Goal: Task Accomplishment & Management: Complete application form

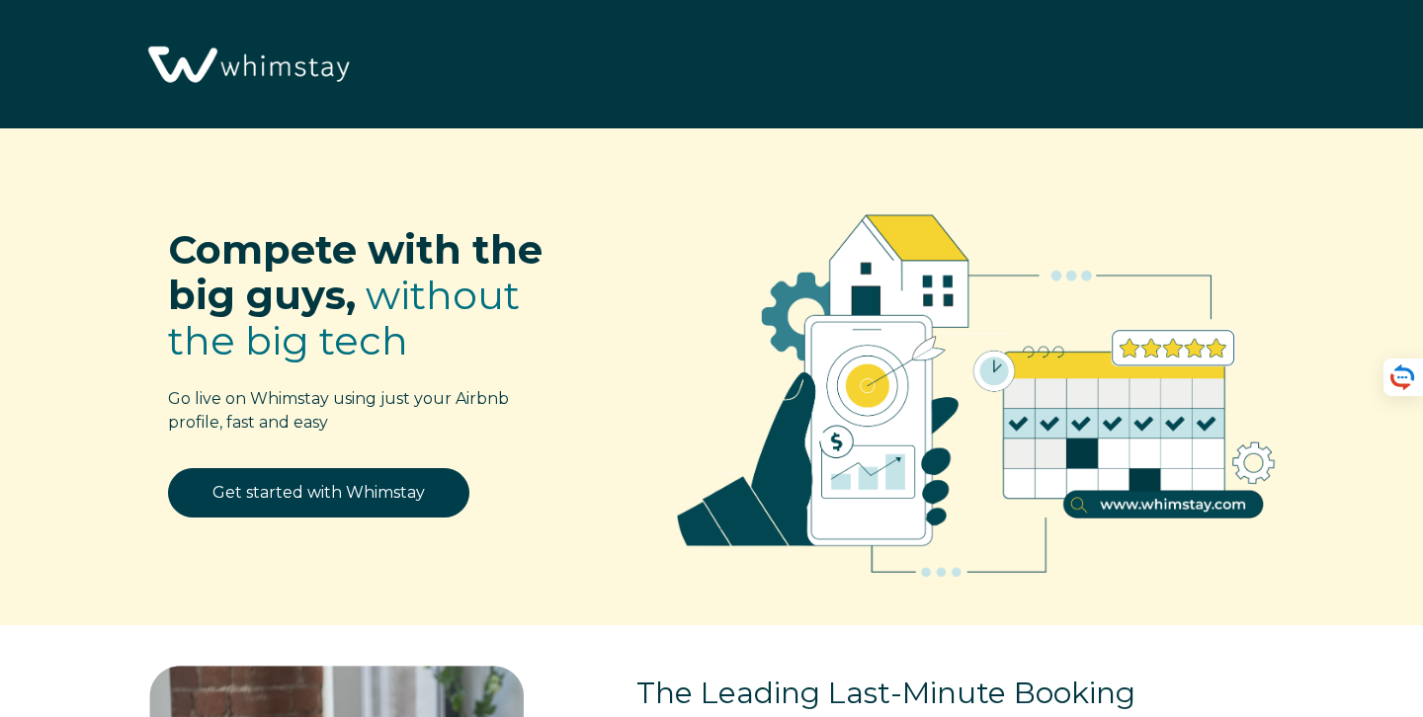
select select "US"
select select "Manual"
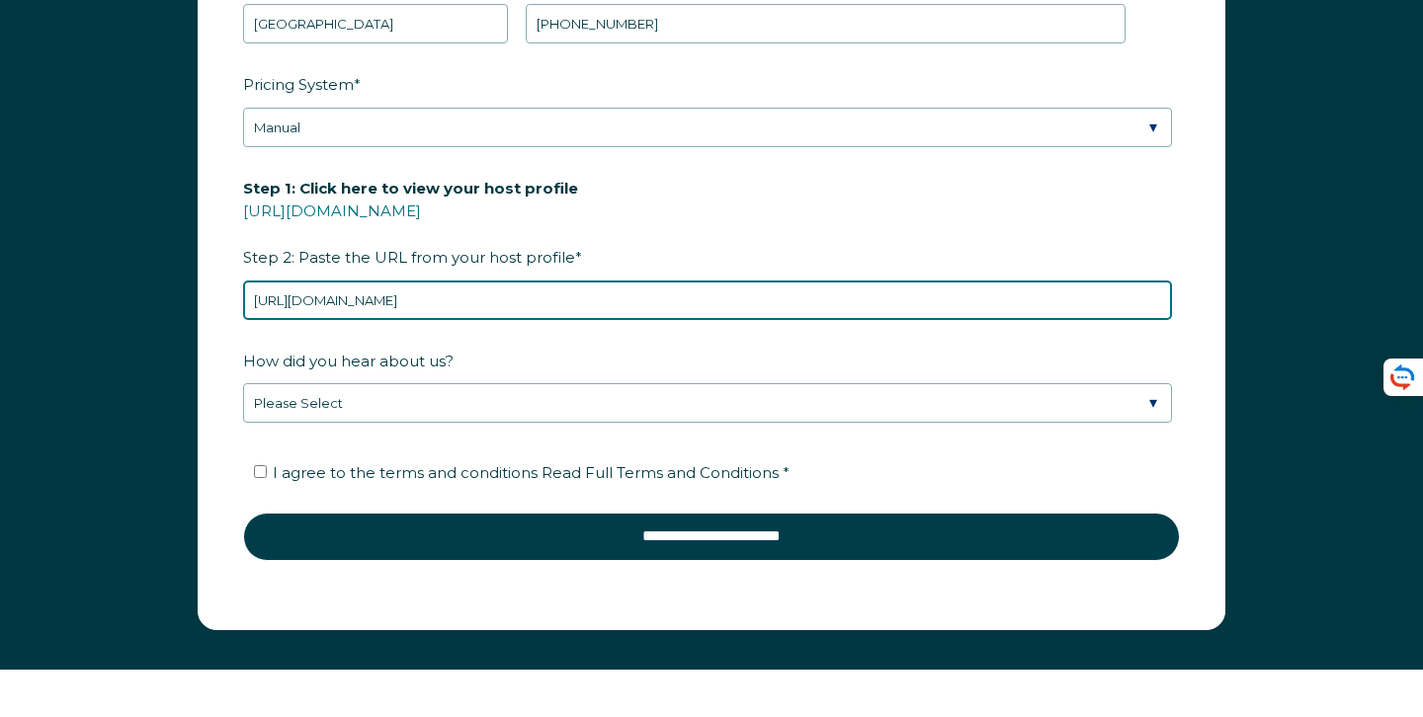
scroll to position [2734, 0]
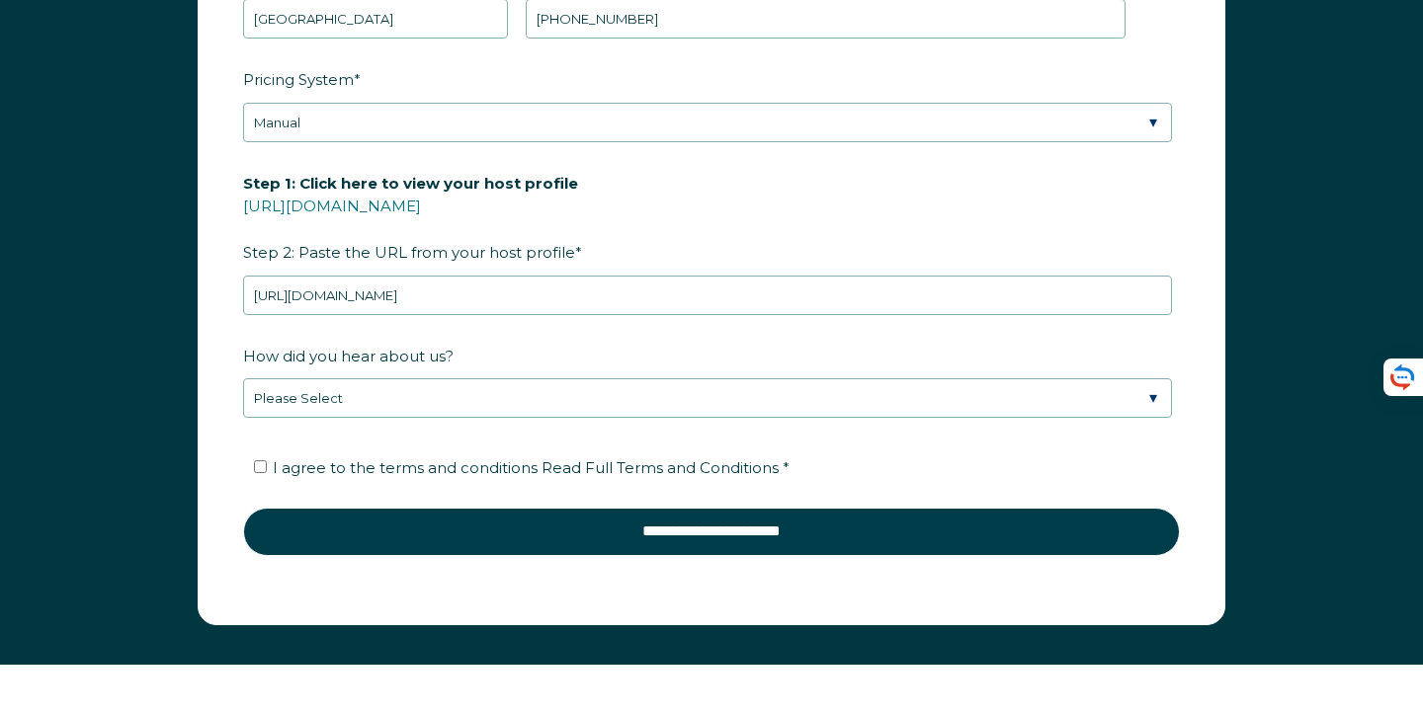
click at [277, 463] on span "I agree to the terms and conditions Read Full Terms and Conditions *" at bounding box center [531, 467] width 517 height 19
click at [267, 463] on input "I agree to the terms and conditions Read Full Terms and Conditions *" at bounding box center [260, 466] width 13 height 13
checkbox input "true"
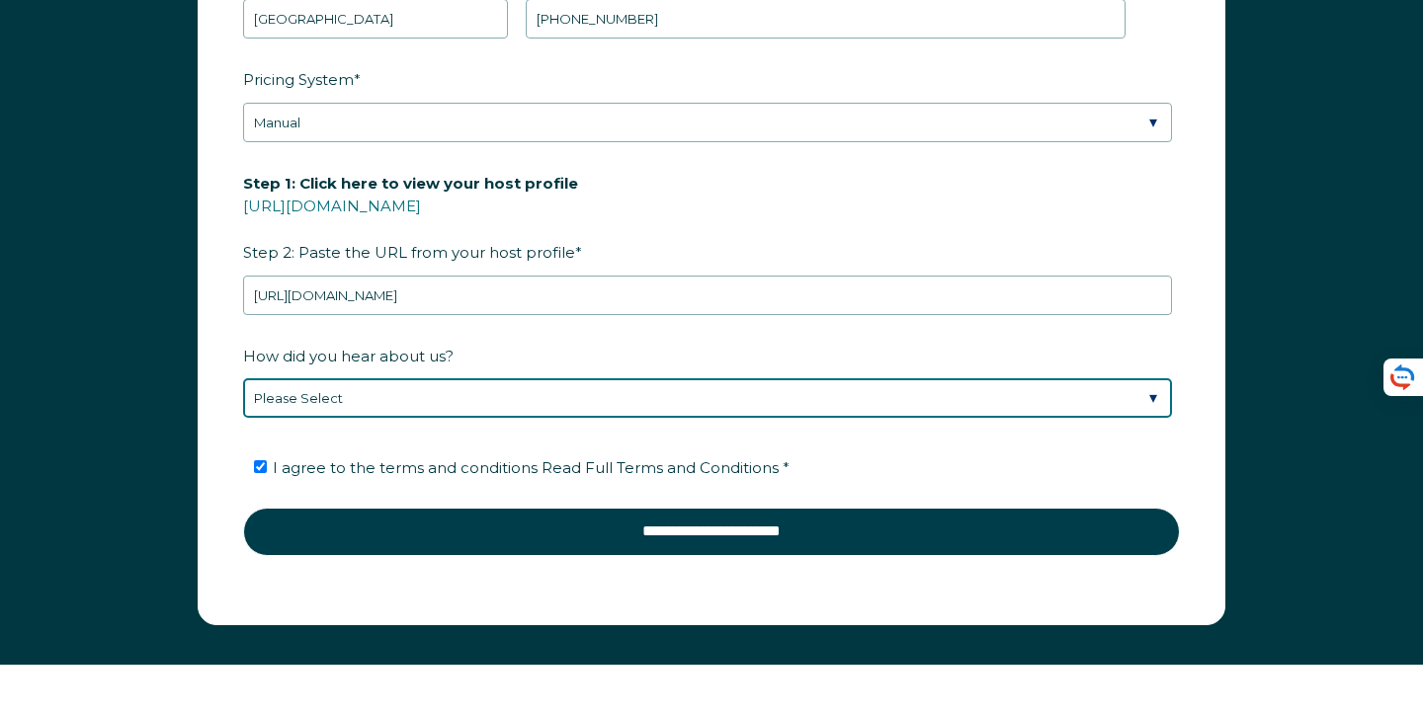
click at [499, 396] on select "Please Select Discovered Whimstay at an event or conference Found Whimstay thro…" at bounding box center [707, 398] width 929 height 40
select select "Other"
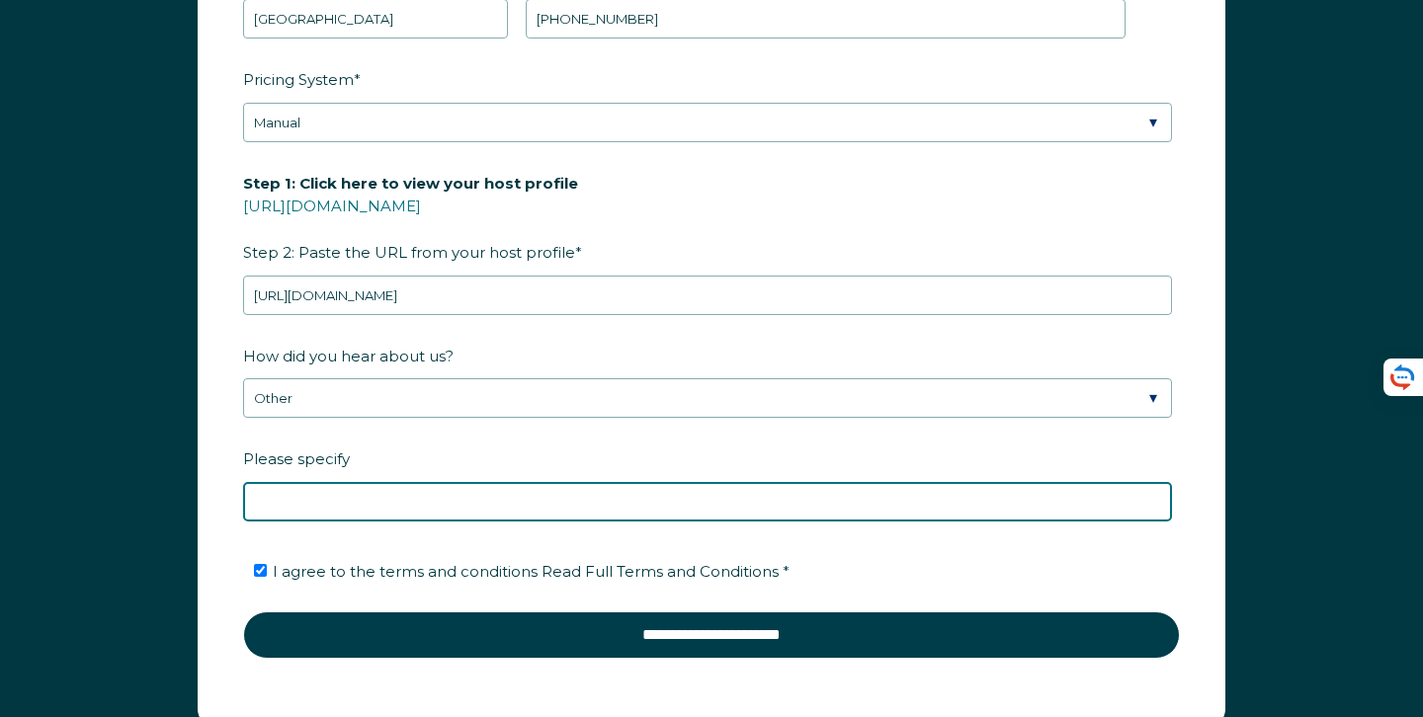
click at [370, 505] on input "Please specify" at bounding box center [707, 502] width 929 height 40
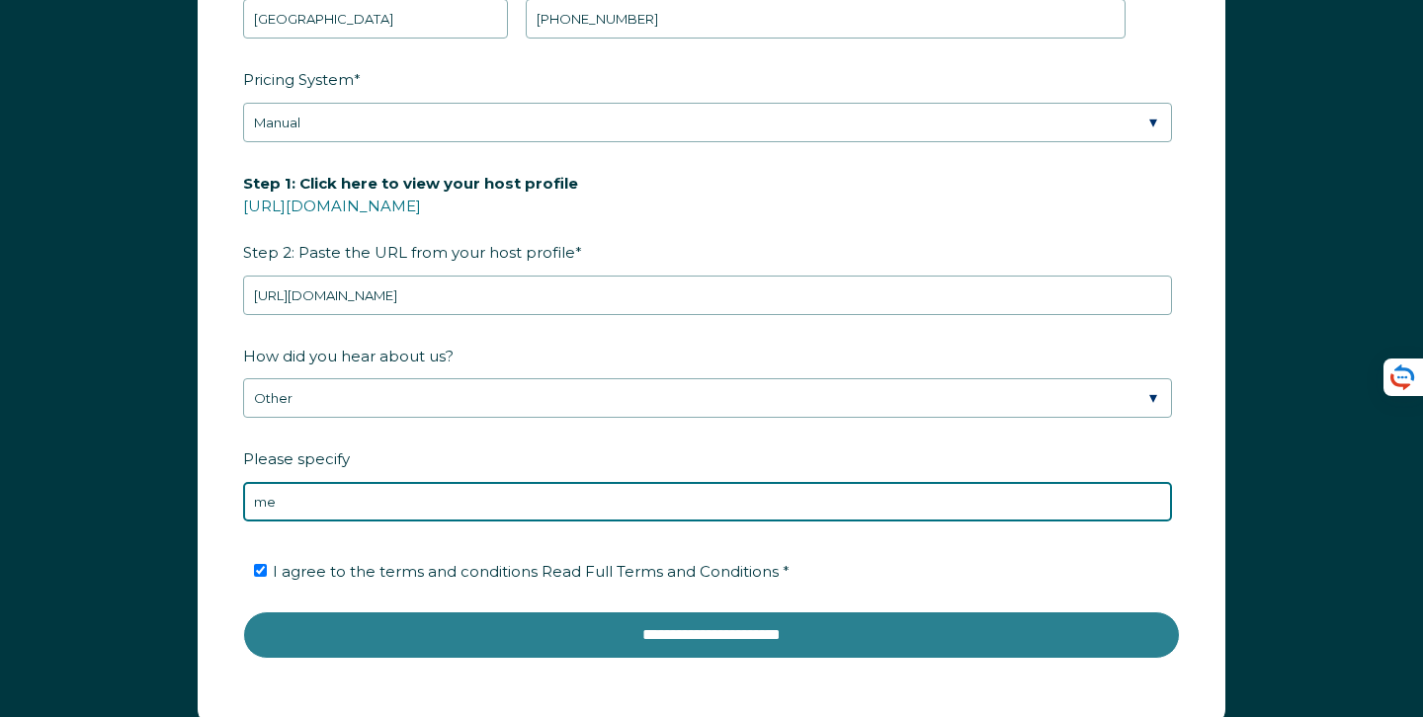
type input "me"
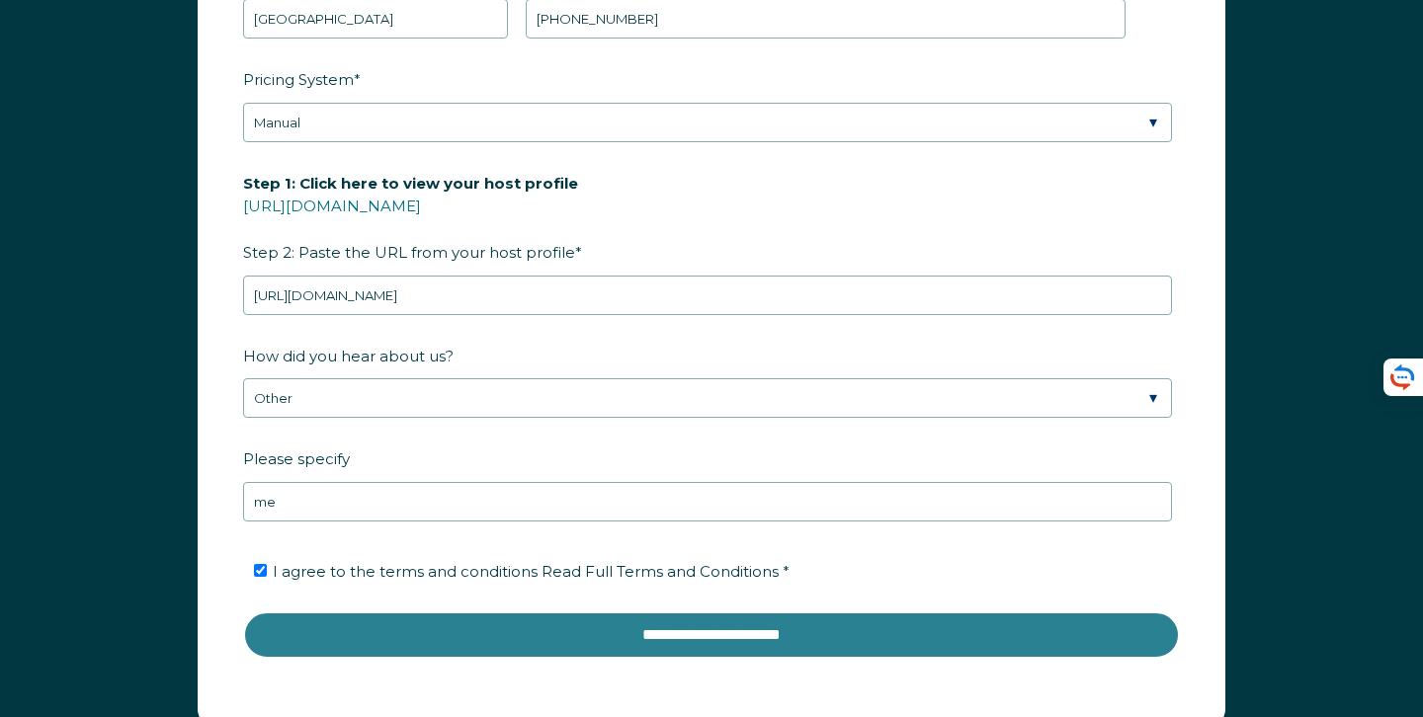
click at [715, 653] on input "**********" at bounding box center [711, 635] width 937 height 47
click at [709, 643] on input "**********" at bounding box center [711, 635] width 937 height 47
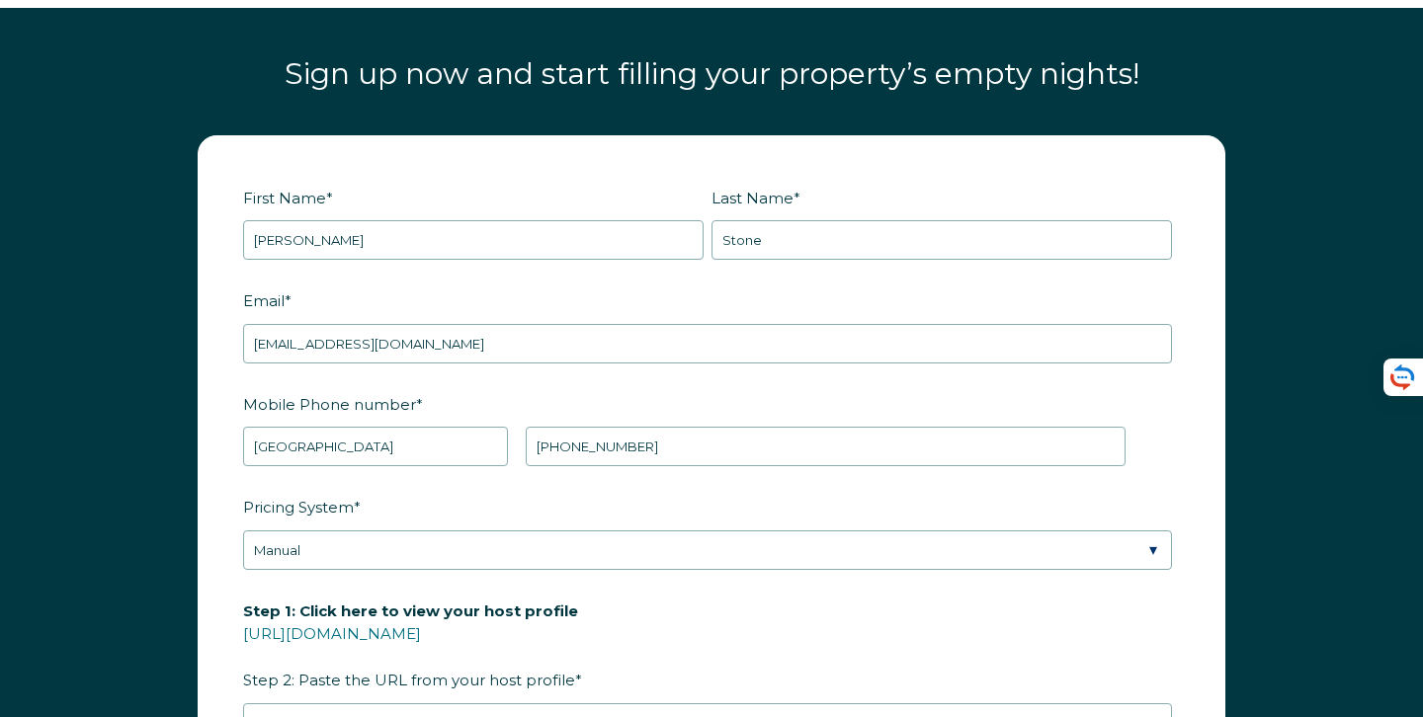
scroll to position [2399, 0]
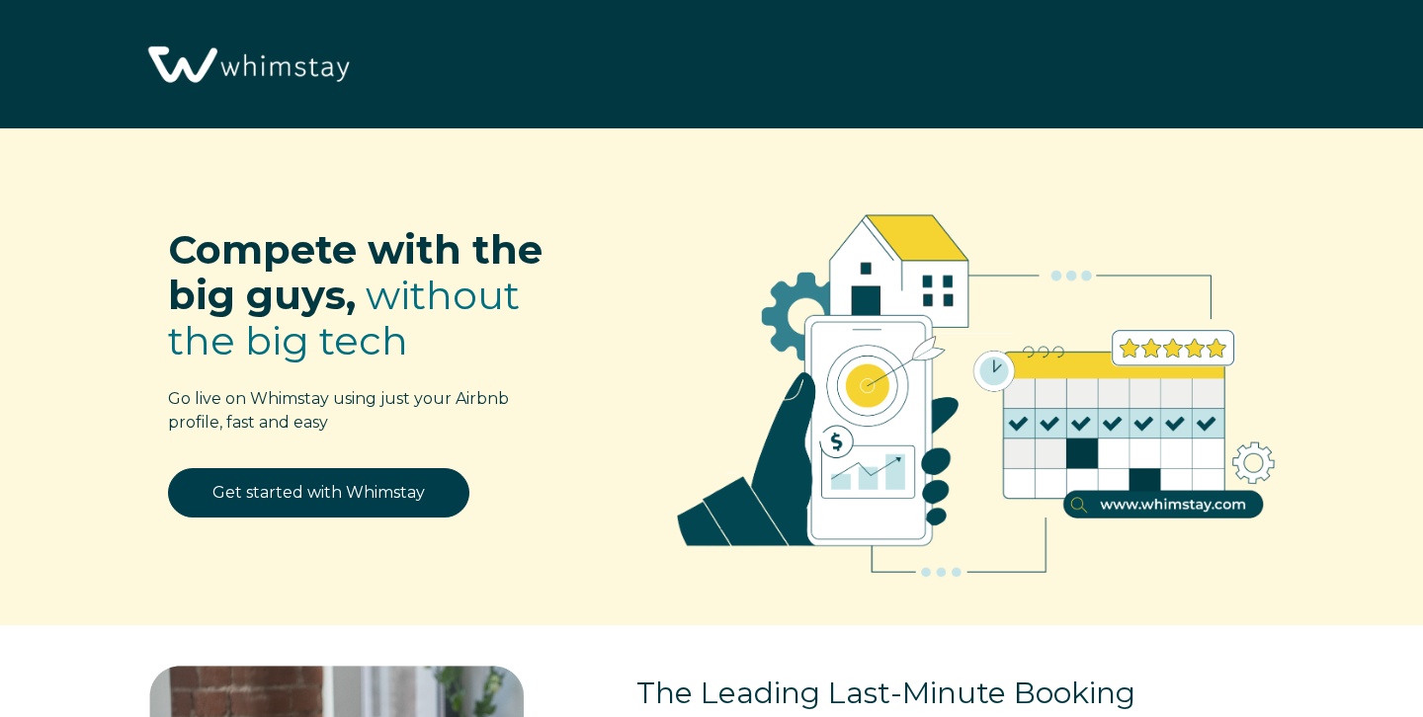
select select "US"
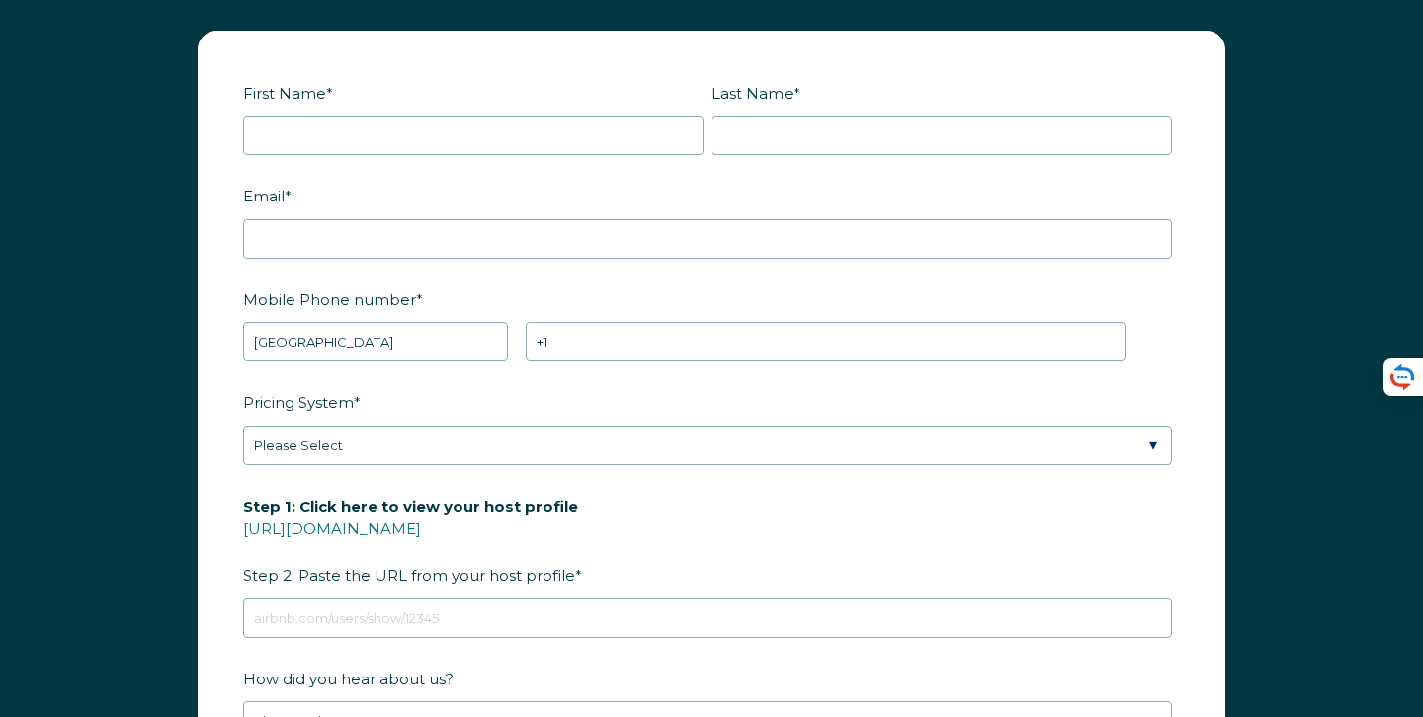
click at [90, 98] on div "First Name * Last Name * RBO Token Company ID Referrer Code Dialer Code SSOB Co…" at bounding box center [711, 499] width 1423 height 977
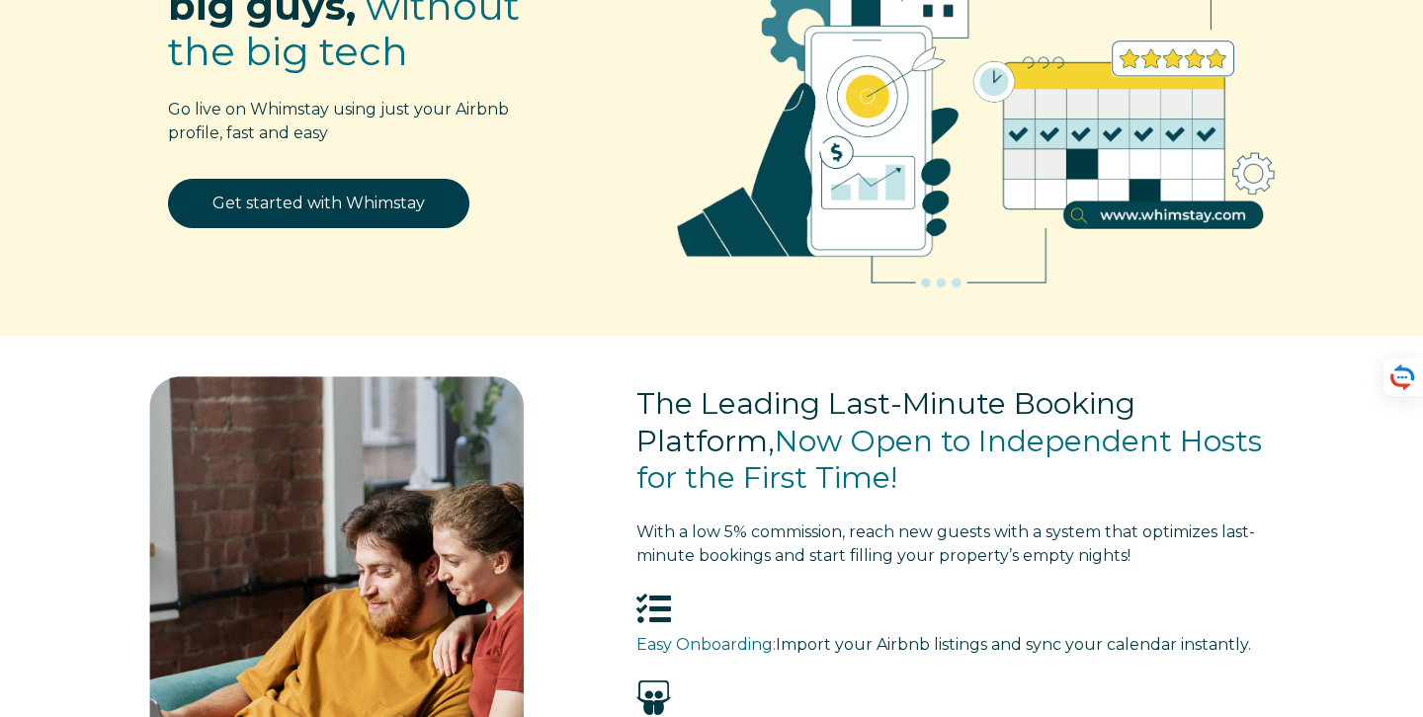
scroll to position [0, 0]
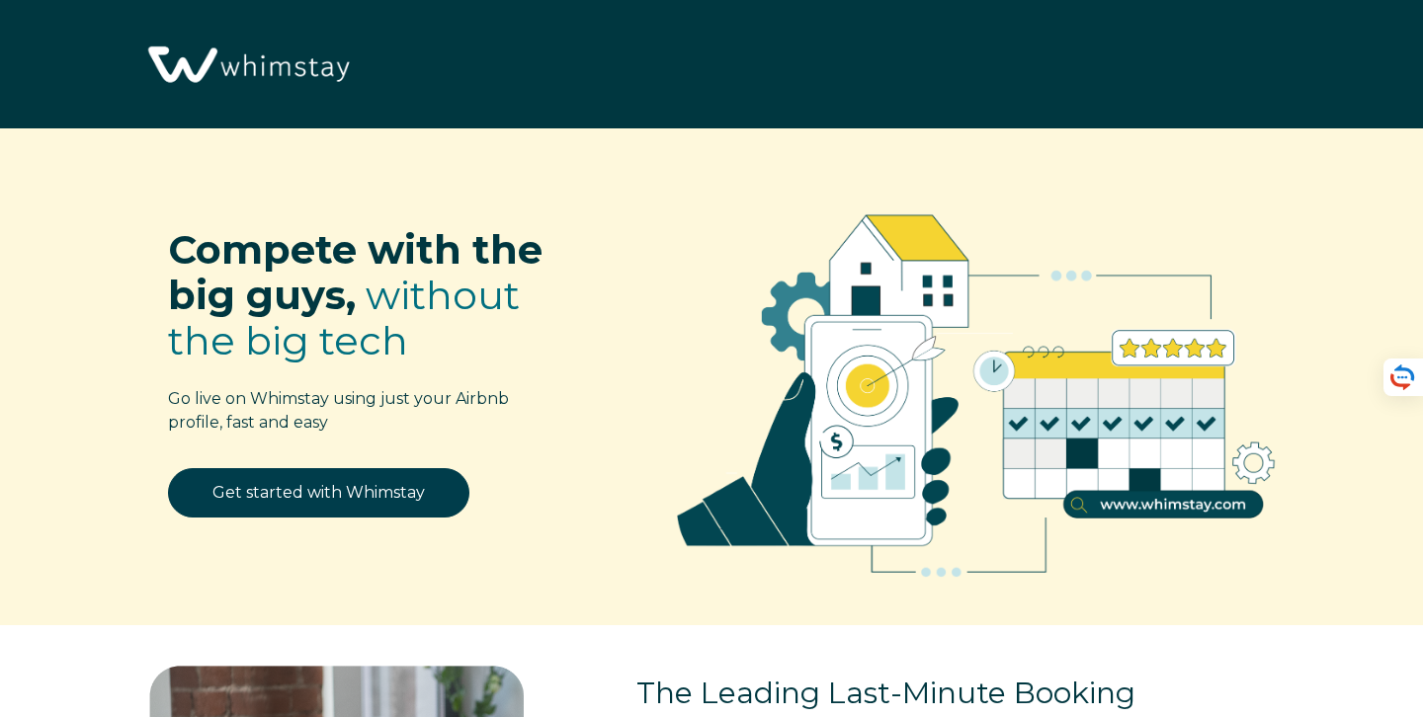
click at [282, 78] on img at bounding box center [246, 66] width 217 height 112
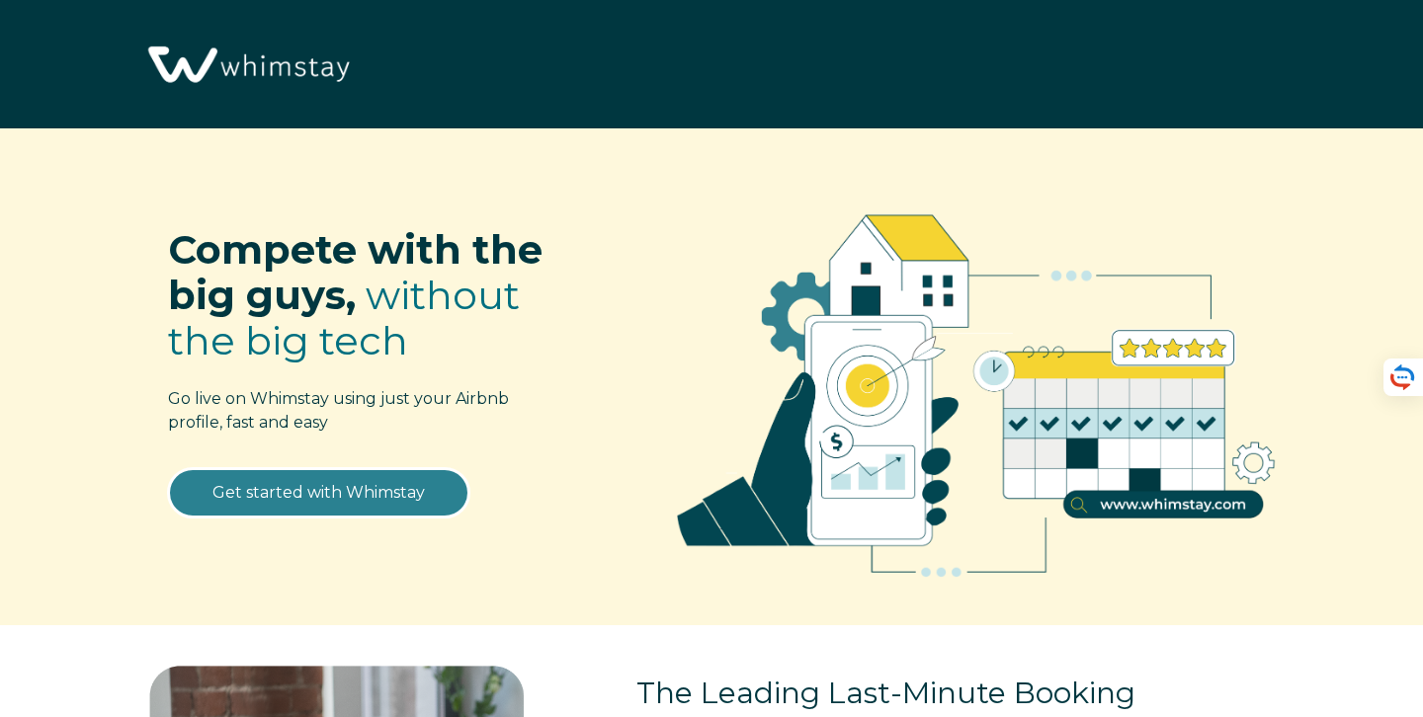
click at [358, 510] on link "Get started with Whimstay" at bounding box center [318, 492] width 301 height 49
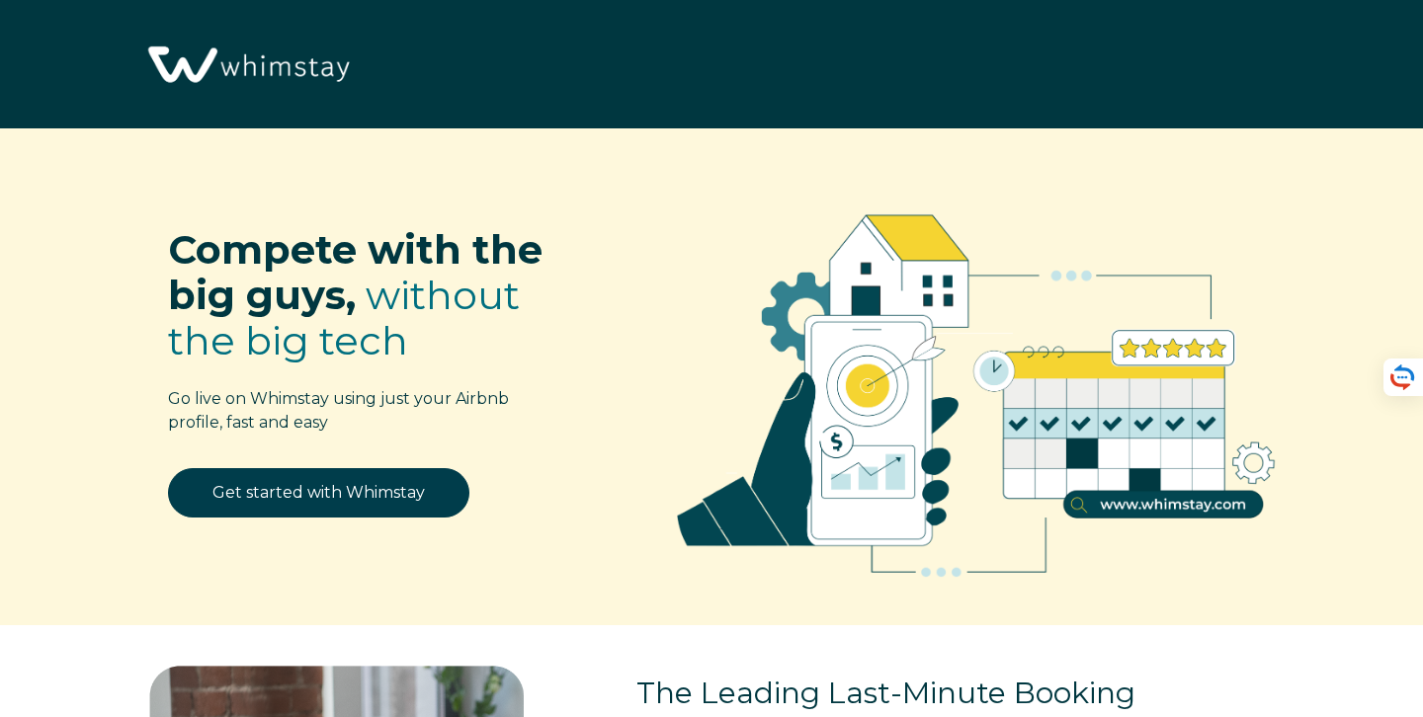
select select "US"
